Goal: Information Seeking & Learning: Learn about a topic

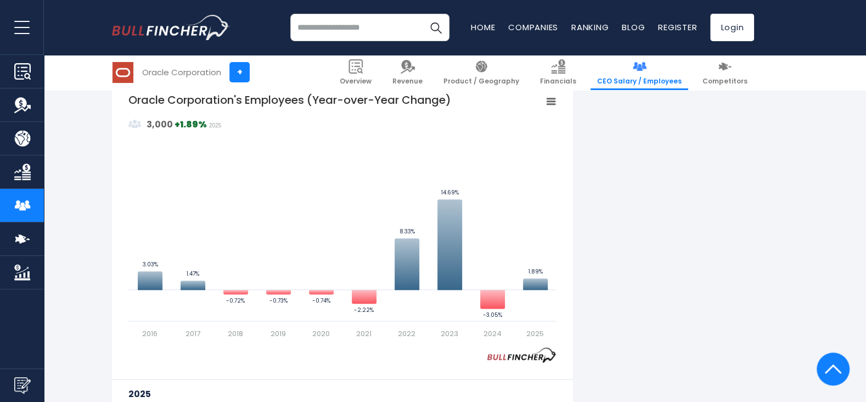
scroll to position [713, 0]
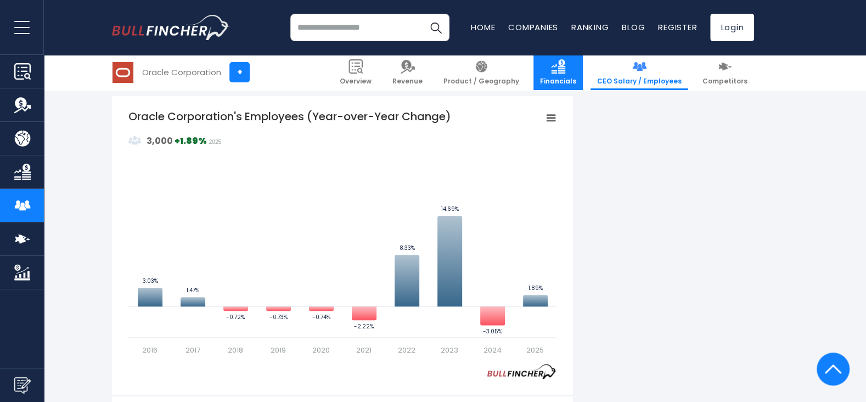
click at [576, 80] on span "Financials" at bounding box center [558, 81] width 36 height 9
click at [554, 80] on span "Financials" at bounding box center [558, 81] width 36 height 9
click at [549, 72] on link "Financials" at bounding box center [557, 72] width 49 height 35
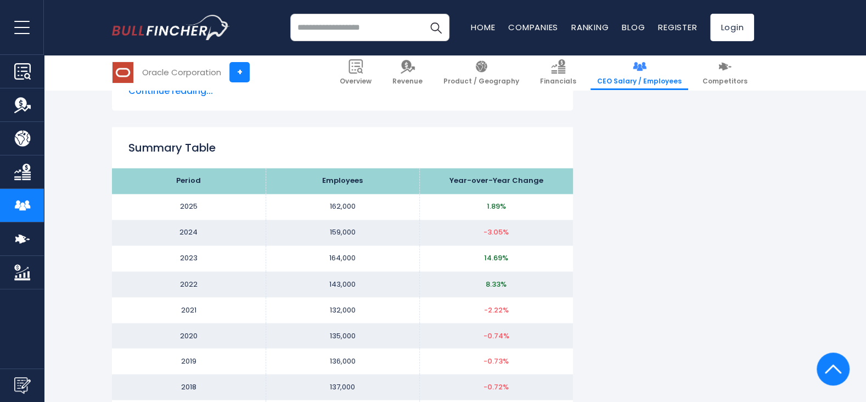
scroll to position [1283, 0]
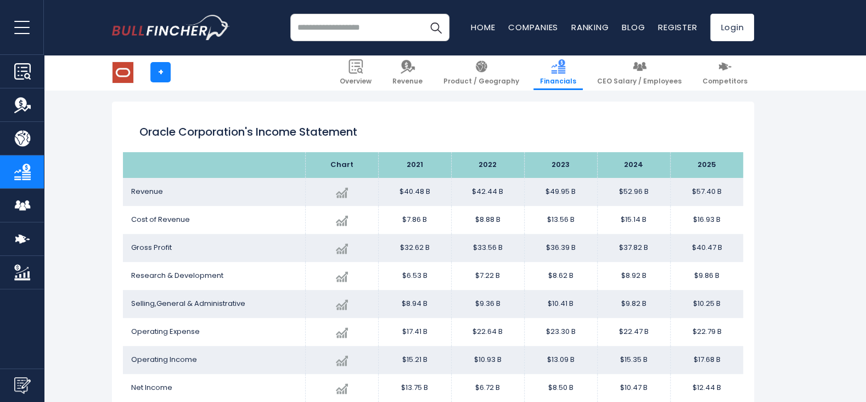
scroll to position [165, 0]
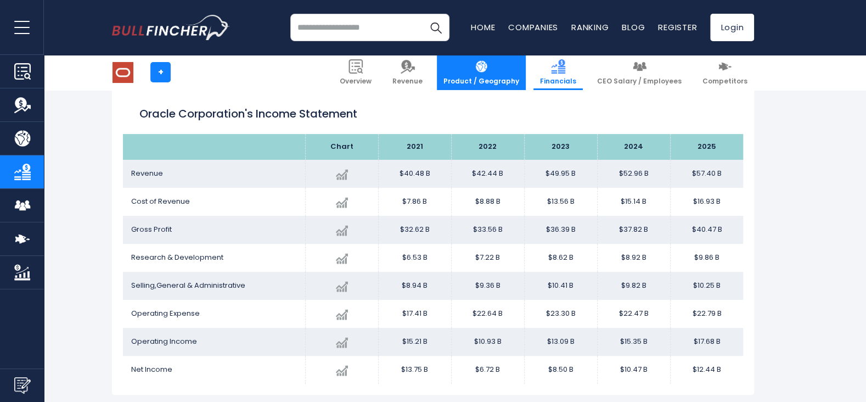
click at [481, 64] on link "Product / Geography" at bounding box center [481, 72] width 89 height 35
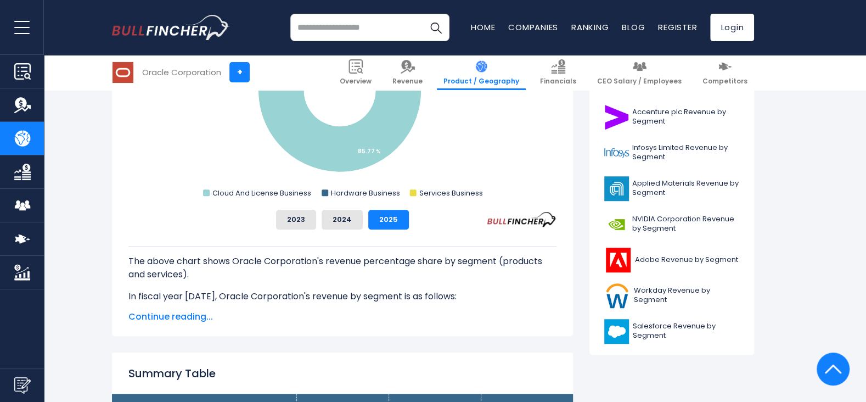
scroll to position [329, 0]
